Goal: Information Seeking & Learning: Find specific fact

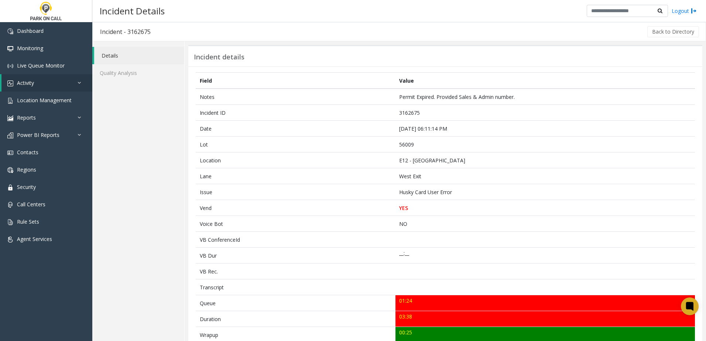
scroll to position [148, 0]
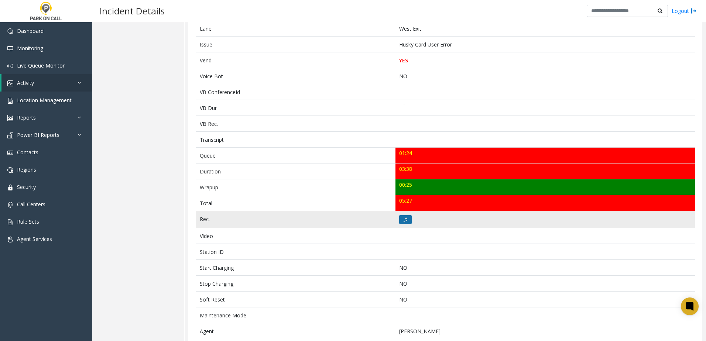
click at [403, 224] on button at bounding box center [405, 219] width 13 height 9
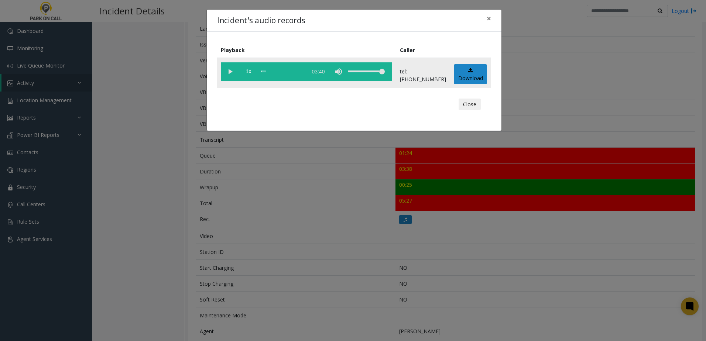
click at [230, 72] on vg-play-pause at bounding box center [230, 71] width 18 height 18
click at [247, 71] on span "1x" at bounding box center [248, 71] width 18 height 18
click at [325, 187] on div "Incident's audio records × Playback Caller 1.5x 03:40 tel:[PHONE_NUMBER] Downlo…" at bounding box center [353, 170] width 706 height 341
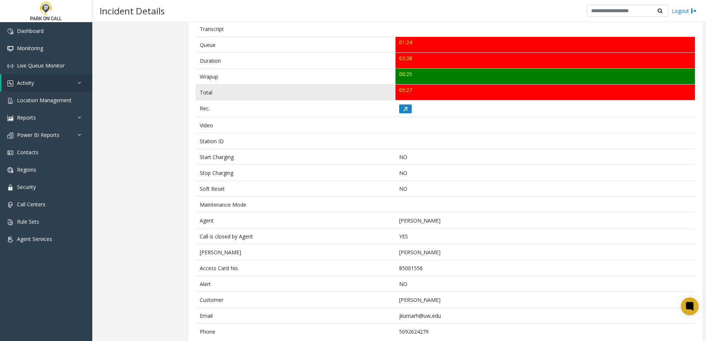
scroll to position [273, 0]
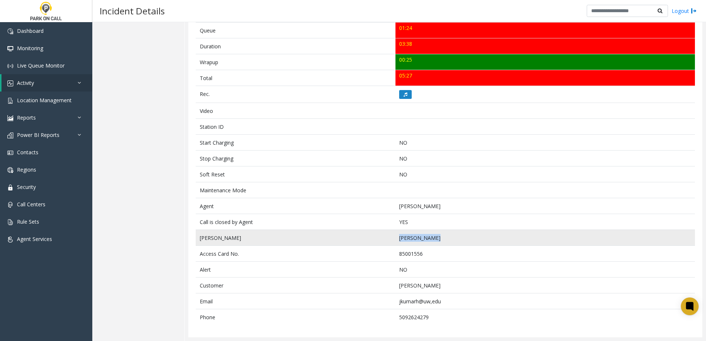
drag, startPoint x: 431, startPoint y: 238, endPoint x: 396, endPoint y: 239, distance: 34.7
click at [396, 239] on td "[PERSON_NAME]" at bounding box center [544, 238] width 299 height 16
click at [395, 239] on td "[PERSON_NAME]" at bounding box center [544, 238] width 299 height 16
drag, startPoint x: 392, startPoint y: 239, endPoint x: 443, endPoint y: 239, distance: 51.0
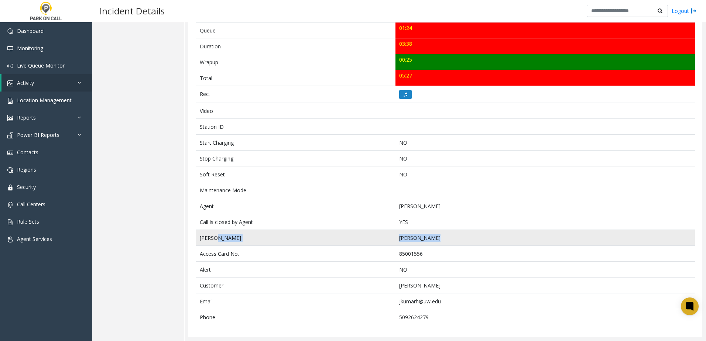
click at [443, 239] on tr "[PERSON_NAME]" at bounding box center [445, 238] width 499 height 16
drag, startPoint x: 443, startPoint y: 239, endPoint x: 415, endPoint y: 238, distance: 28.4
click at [415, 238] on td "[PERSON_NAME]" at bounding box center [544, 238] width 299 height 16
drag, startPoint x: 414, startPoint y: 239, endPoint x: 430, endPoint y: 237, distance: 15.9
click at [430, 237] on td "[PERSON_NAME]" at bounding box center [544, 238] width 299 height 16
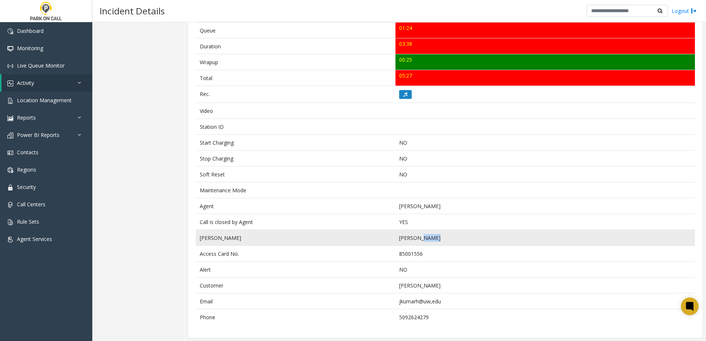
click at [428, 238] on td "[PERSON_NAME]" at bounding box center [544, 238] width 299 height 16
drag, startPoint x: 414, startPoint y: 239, endPoint x: 429, endPoint y: 236, distance: 15.7
click at [429, 236] on td "[PERSON_NAME]" at bounding box center [544, 238] width 299 height 16
click at [426, 237] on td "[PERSON_NAME]" at bounding box center [544, 238] width 299 height 16
drag, startPoint x: 395, startPoint y: 239, endPoint x: 432, endPoint y: 238, distance: 37.7
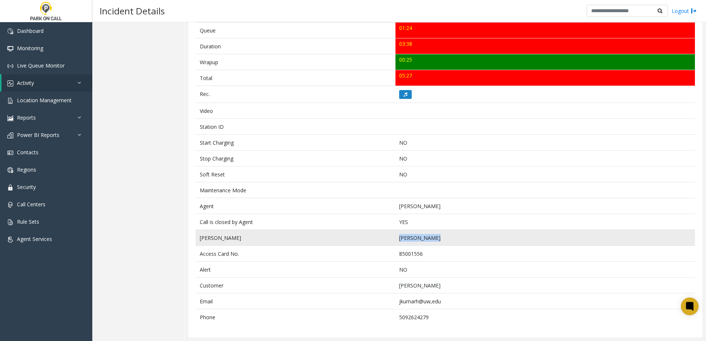
click at [432, 238] on td "[PERSON_NAME]" at bounding box center [544, 238] width 299 height 16
drag, startPoint x: 432, startPoint y: 238, endPoint x: 417, endPoint y: 240, distance: 15.7
click at [417, 240] on td "[PERSON_NAME]" at bounding box center [544, 238] width 299 height 16
drag, startPoint x: 397, startPoint y: 239, endPoint x: 428, endPoint y: 237, distance: 31.5
click at [428, 237] on td "[PERSON_NAME]" at bounding box center [544, 238] width 299 height 16
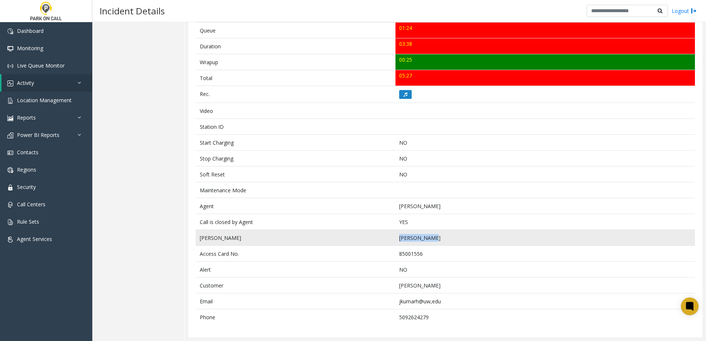
drag, startPoint x: 428, startPoint y: 237, endPoint x: 420, endPoint y: 239, distance: 8.3
click at [420, 239] on td "[PERSON_NAME]" at bounding box center [544, 238] width 299 height 16
drag, startPoint x: 396, startPoint y: 238, endPoint x: 439, endPoint y: 243, distance: 43.1
click at [439, 243] on td "[PERSON_NAME]" at bounding box center [544, 238] width 299 height 16
drag, startPoint x: 439, startPoint y: 243, endPoint x: 426, endPoint y: 237, distance: 14.4
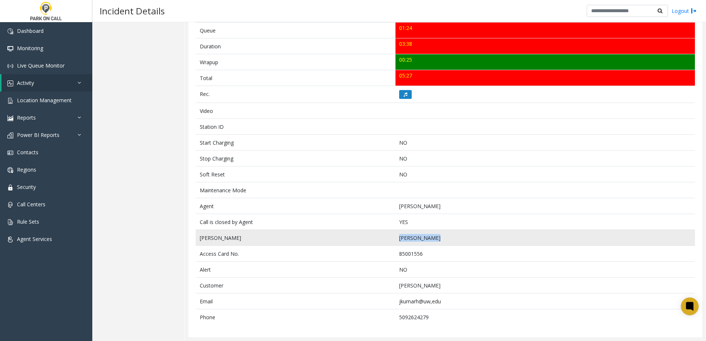
click at [426, 237] on td "[PERSON_NAME]" at bounding box center [544, 238] width 299 height 16
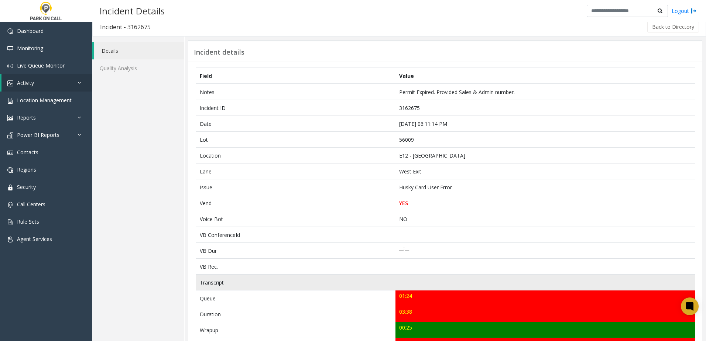
scroll to position [0, 0]
